Goal: Task Accomplishment & Management: Use online tool/utility

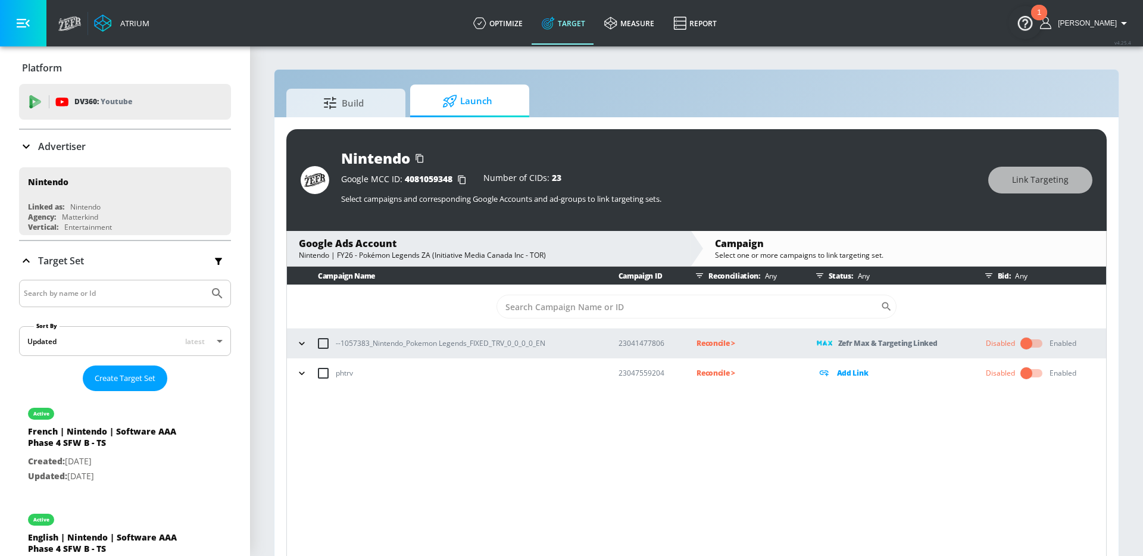
click at [484, 347] on p "--1057383_Nintendo_Pokemon Legends_FIXED_TRV_0_0_0_0_EN" at bounding box center [441, 343] width 210 height 12
copy p "--1057383_Nintendo_Pokemon Legends_FIXED_TRV_0_0_0_0_EN"
click at [712, 335] on td "Reconcile >" at bounding box center [737, 344] width 120 height 30
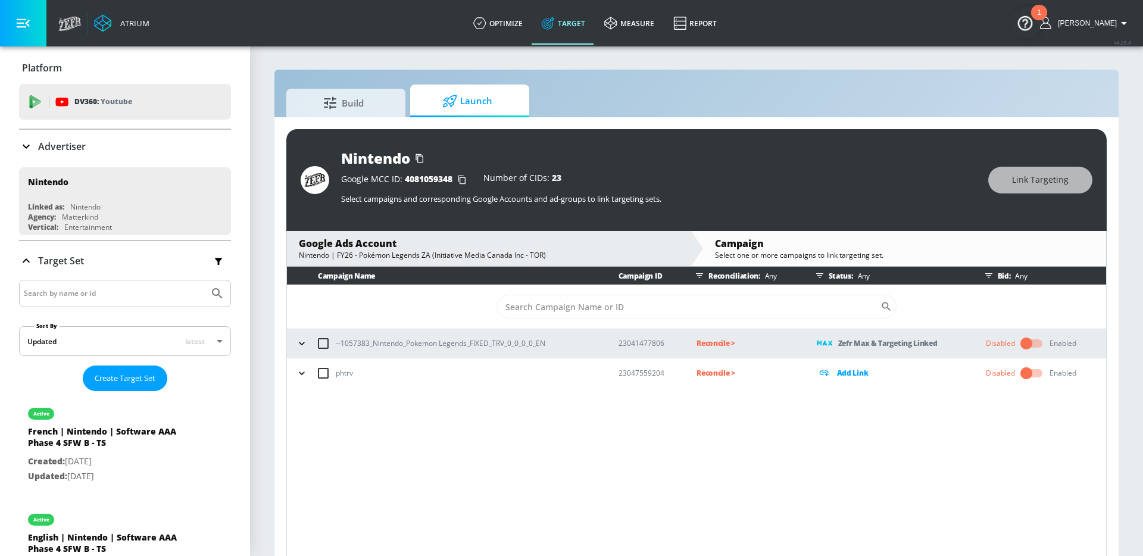
click at [711, 342] on p "Reconcile >" at bounding box center [746, 343] width 101 height 14
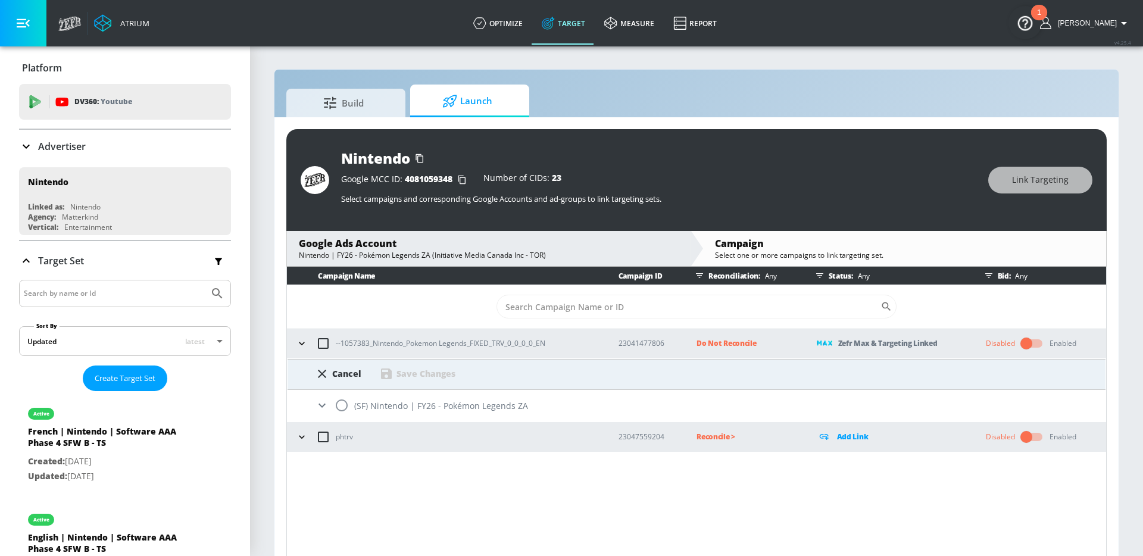
click at [341, 406] on input "radio" at bounding box center [341, 405] width 25 height 25
radio input "true"
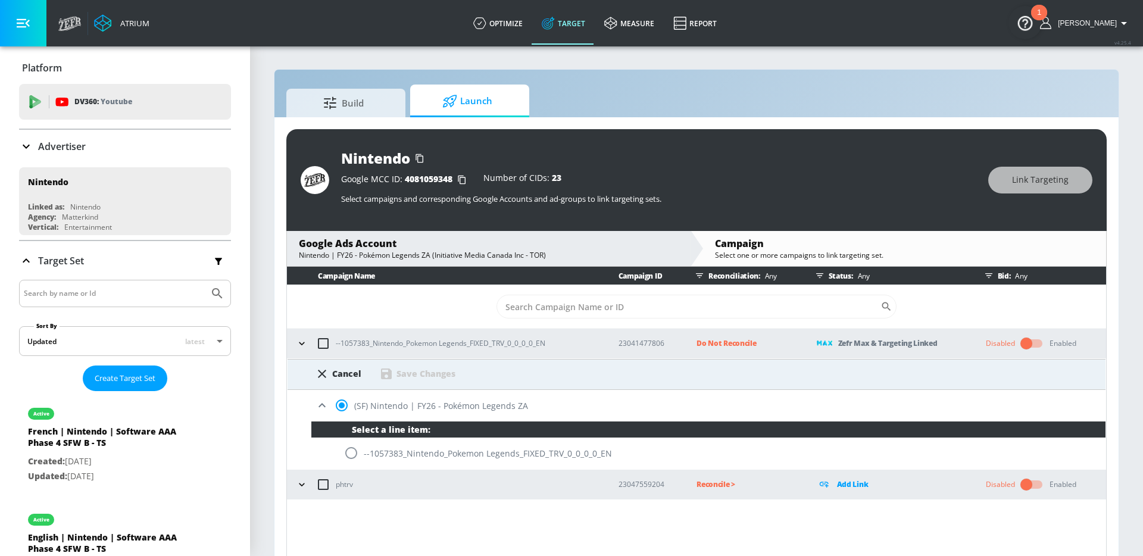
click at [346, 452] on input "radio" at bounding box center [351, 452] width 25 height 25
radio input "true"
click at [415, 373] on div "Save Changes" at bounding box center [425, 373] width 59 height 11
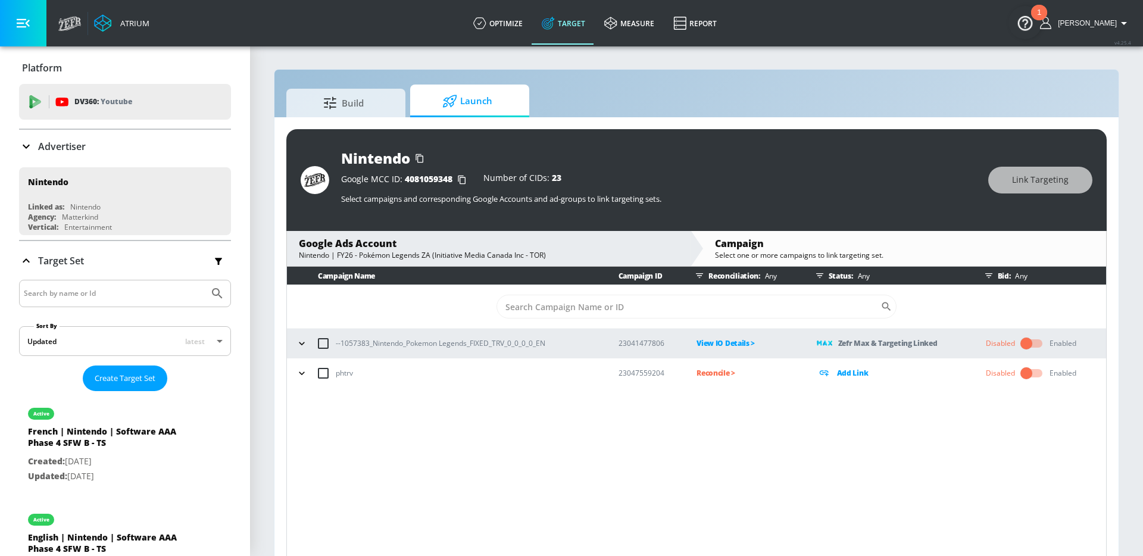
click at [730, 152] on div "Nintendo" at bounding box center [658, 158] width 635 height 20
